Goal: Task Accomplishment & Management: Use online tool/utility

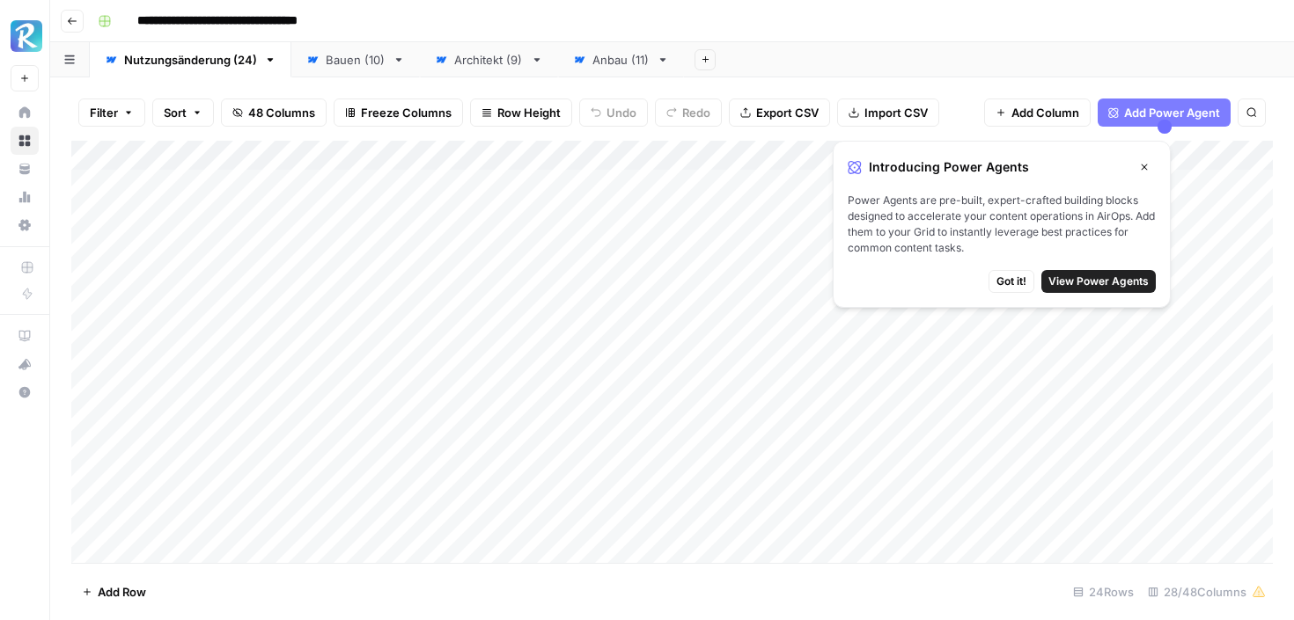
click at [354, 55] on div "Bauen (10)" at bounding box center [356, 60] width 60 height 18
click at [436, 303] on div "Add Column" at bounding box center [671, 334] width 1201 height 387
click at [561, 303] on div "Add Column" at bounding box center [671, 334] width 1201 height 387
click at [557, 337] on div "Add Column" at bounding box center [671, 334] width 1201 height 387
click at [558, 392] on div "Add Column" at bounding box center [671, 334] width 1201 height 387
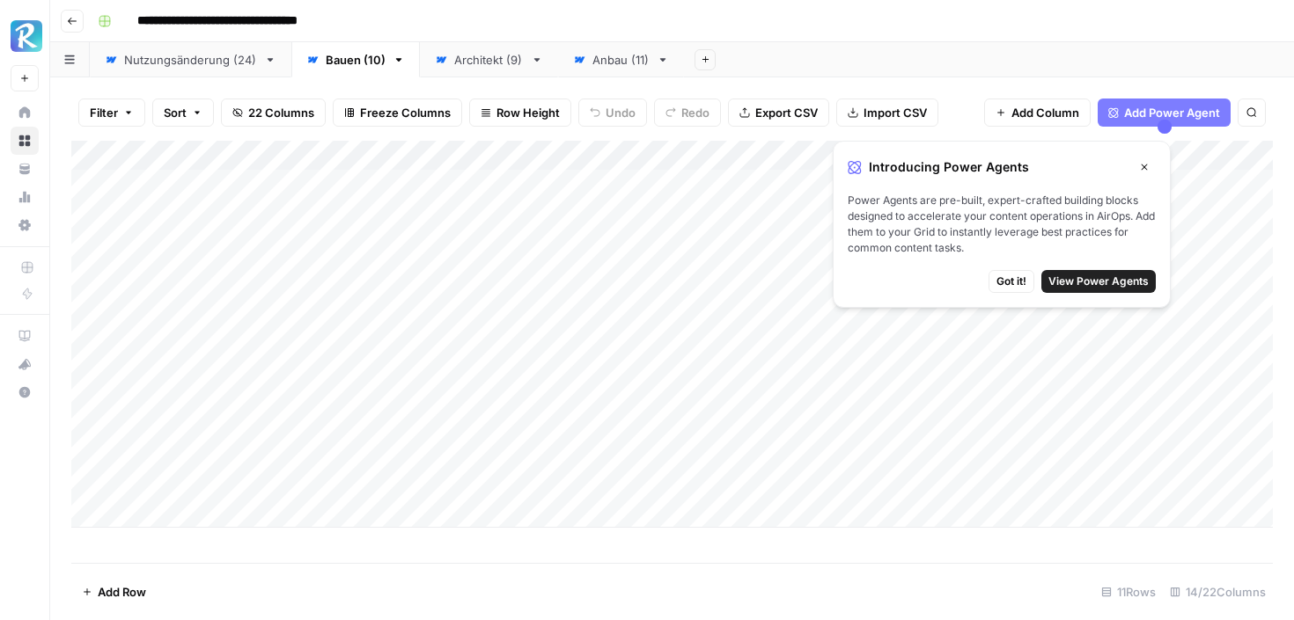
click at [553, 454] on div "Add Column" at bounding box center [671, 334] width 1201 height 387
